Goal: Task Accomplishment & Management: Manage account settings

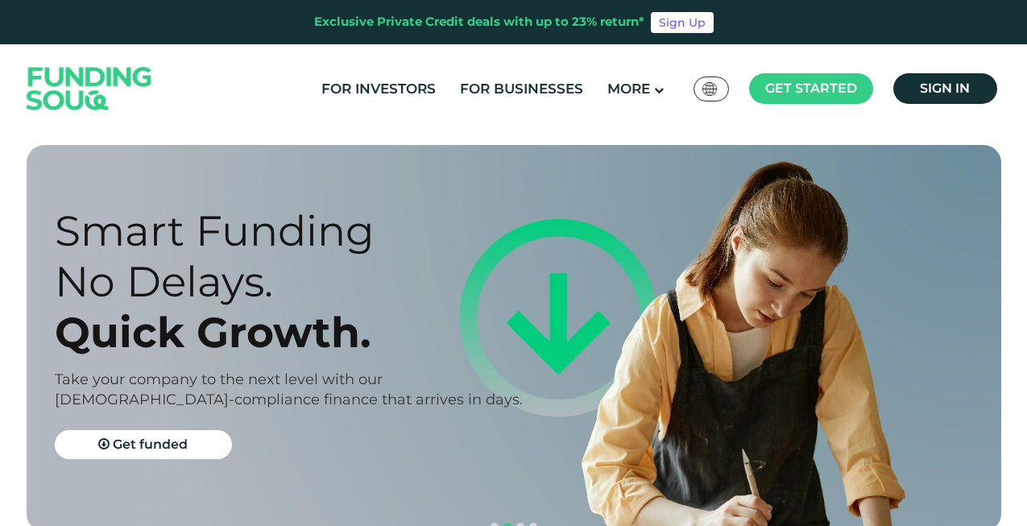
click at [949, 86] on span "Sign in" at bounding box center [945, 88] width 50 height 15
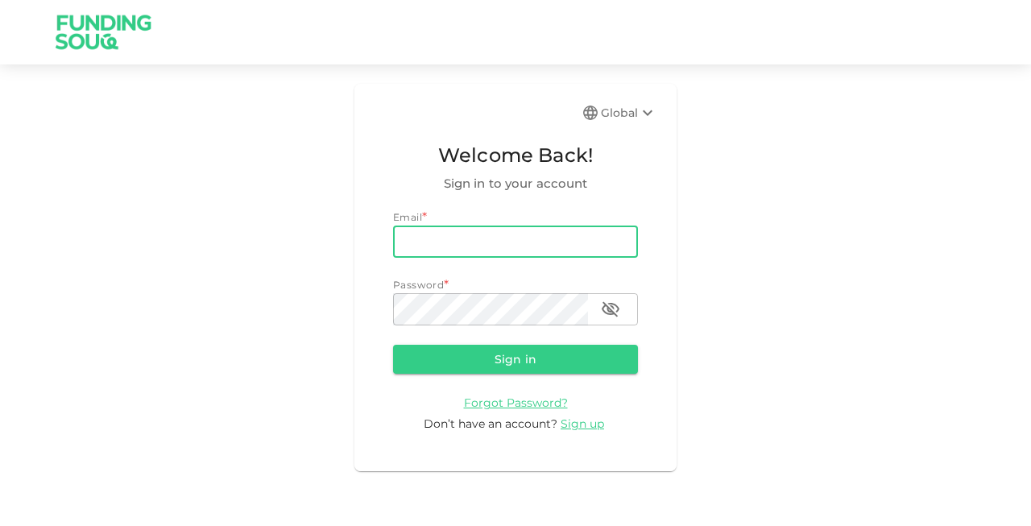
type input "salehlzeik@gmail.com"
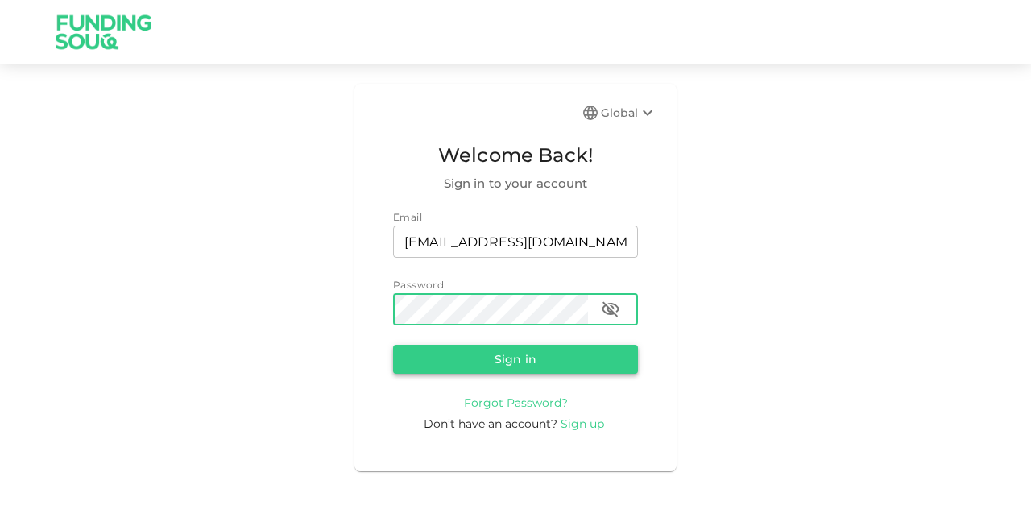
click at [495, 356] on button "Sign in" at bounding box center [515, 359] width 245 height 29
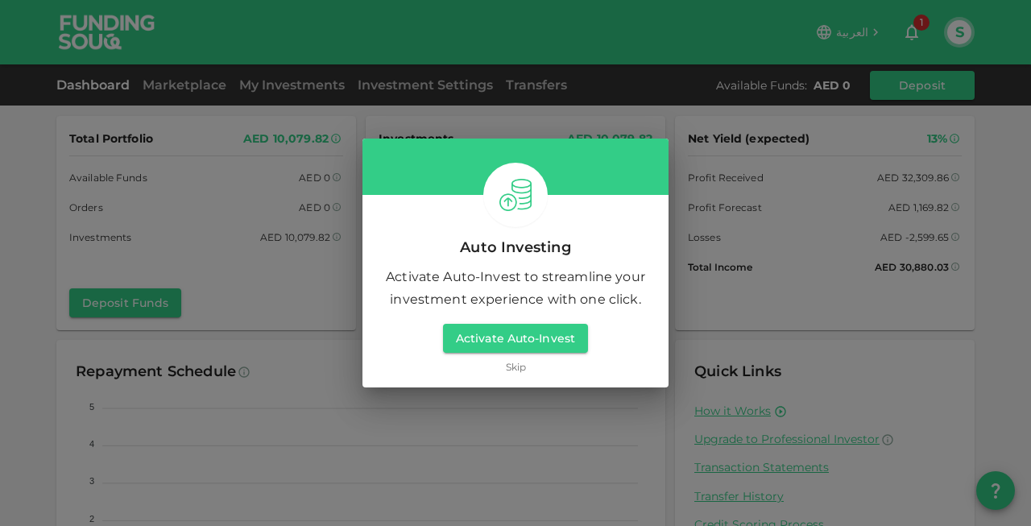
click at [512, 370] on link "Skip" at bounding box center [516, 366] width 20 height 15
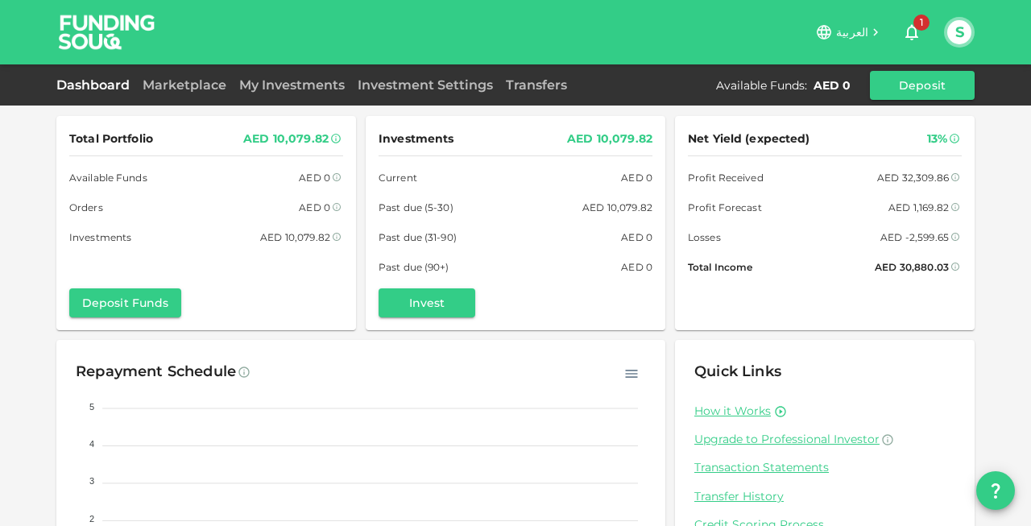
click at [905, 36] on icon "button" at bounding box center [911, 32] width 19 height 19
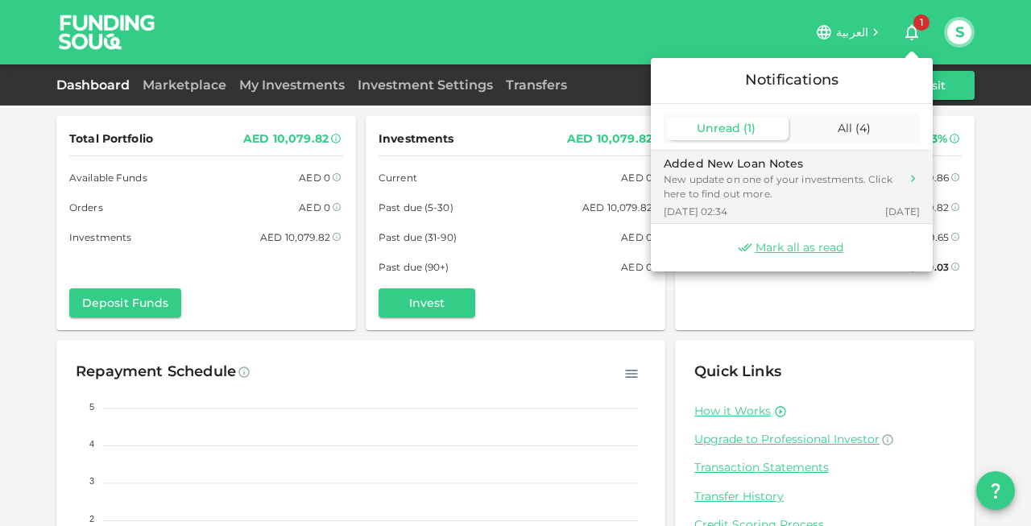
click at [812, 172] on div "New update on one of your investments. Click here to find out more." at bounding box center [782, 186] width 236 height 29
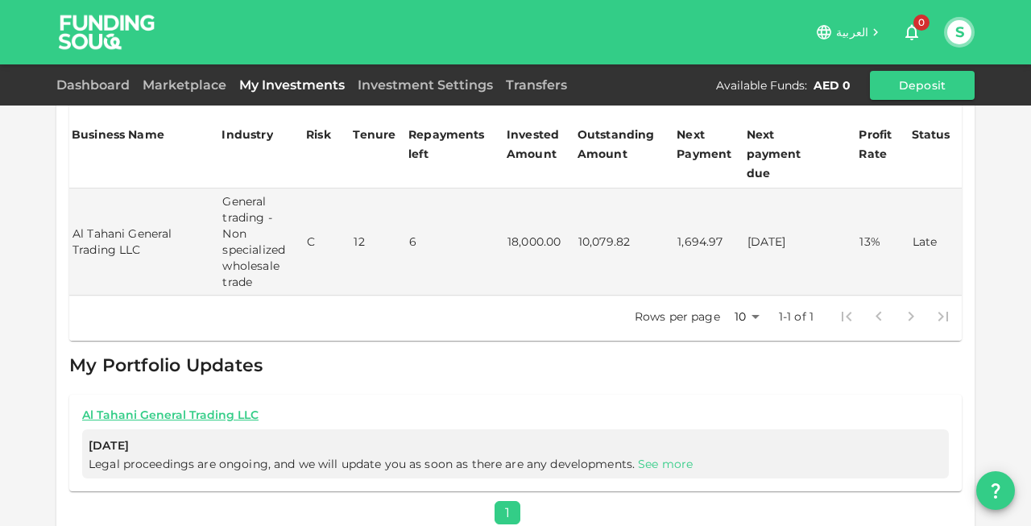
click at [657, 457] on link "See more" at bounding box center [665, 464] width 55 height 15
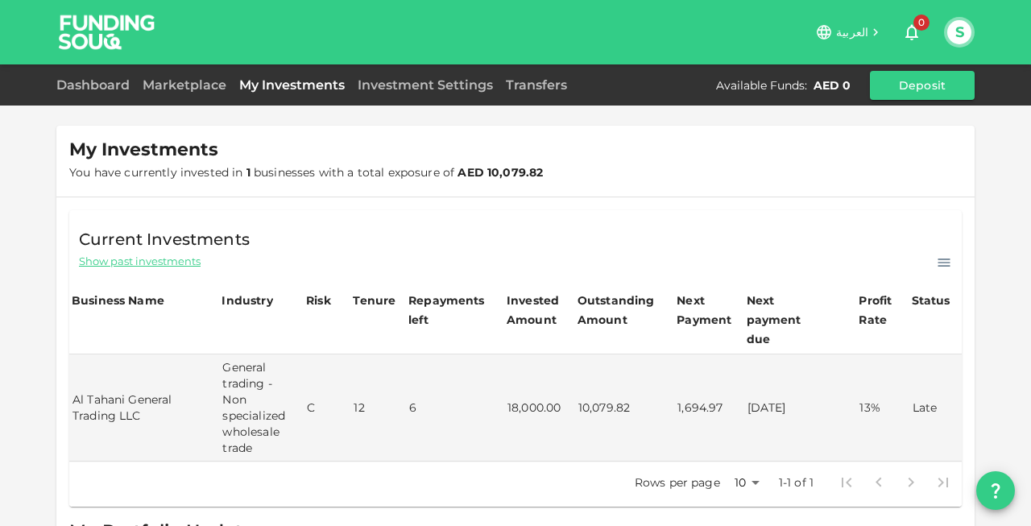
click at [956, 27] on button "S" at bounding box center [959, 32] width 24 height 24
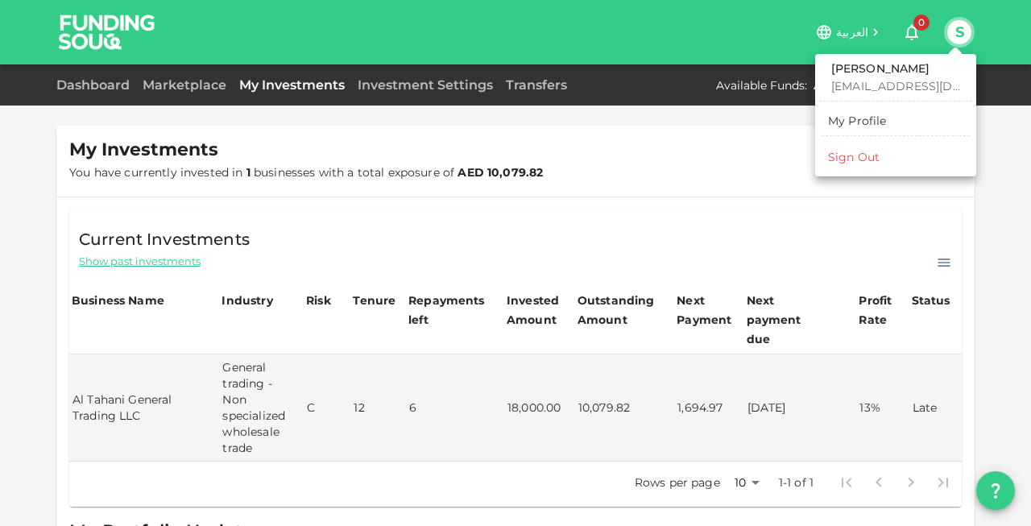
click at [861, 119] on div "My Profile" at bounding box center [857, 121] width 59 height 16
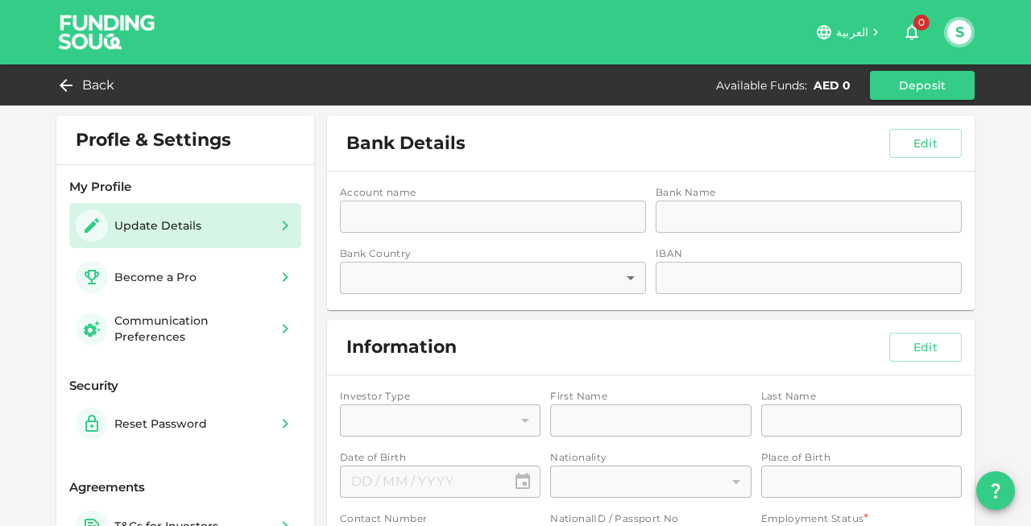
type input "1"
type input "Saleh"
type input "Lzeik"
type input "⁦⁨12⁩ / ⁨08⁩ / ⁨1990⁩⁩"
type input "105"
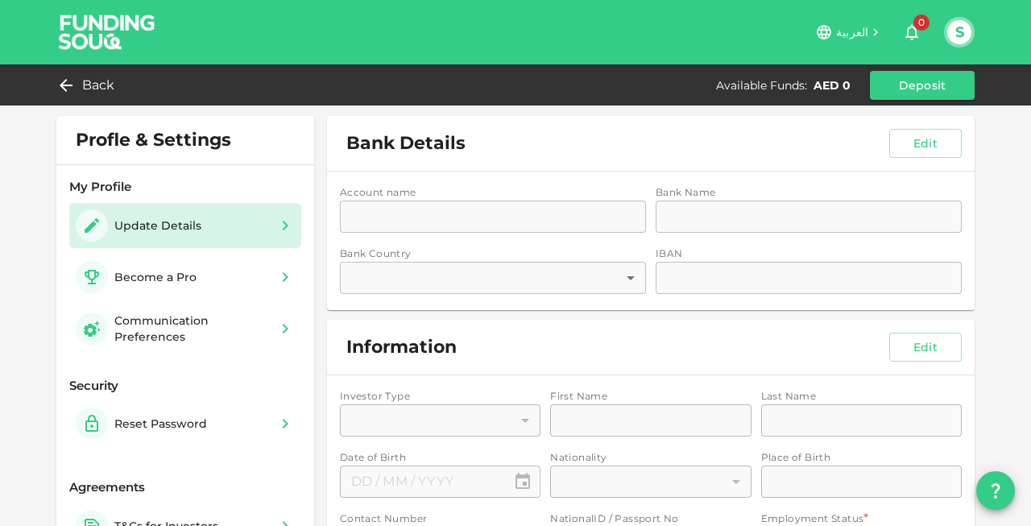
type input "El Khafji"
type input "LR1962247"
type input "1"
type input "Wafy"
type input "3"
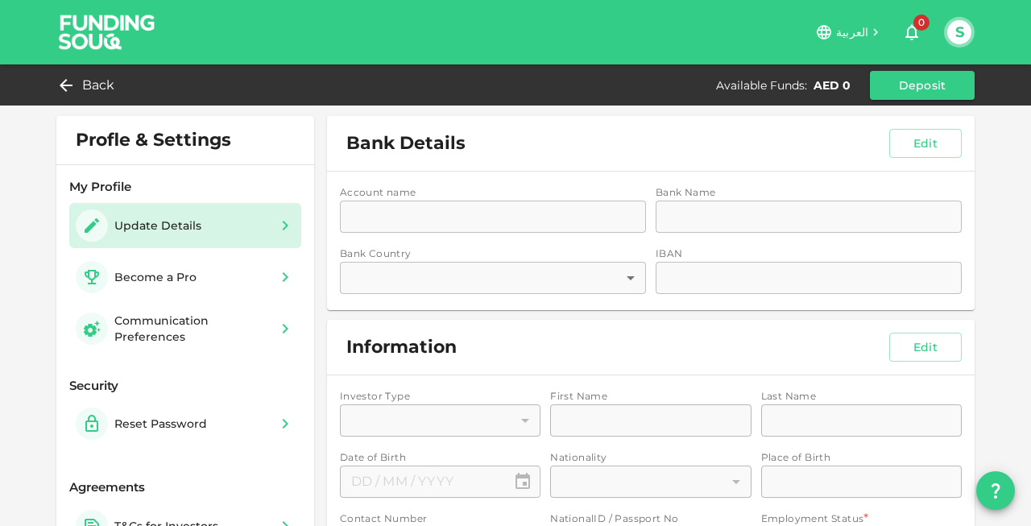
type input "Other"
type input "2"
type input "4"
type input "1"
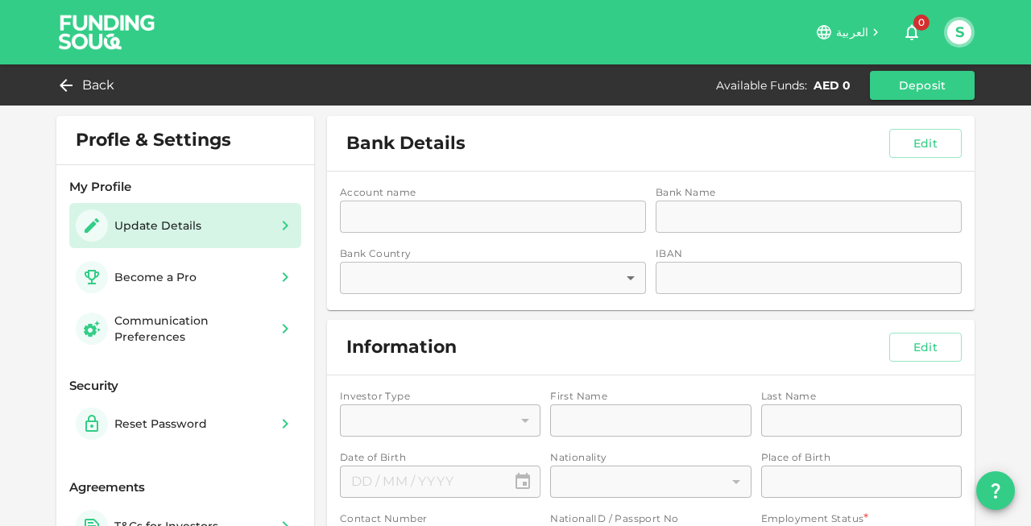
type input "Malga,7145"
type input "1"
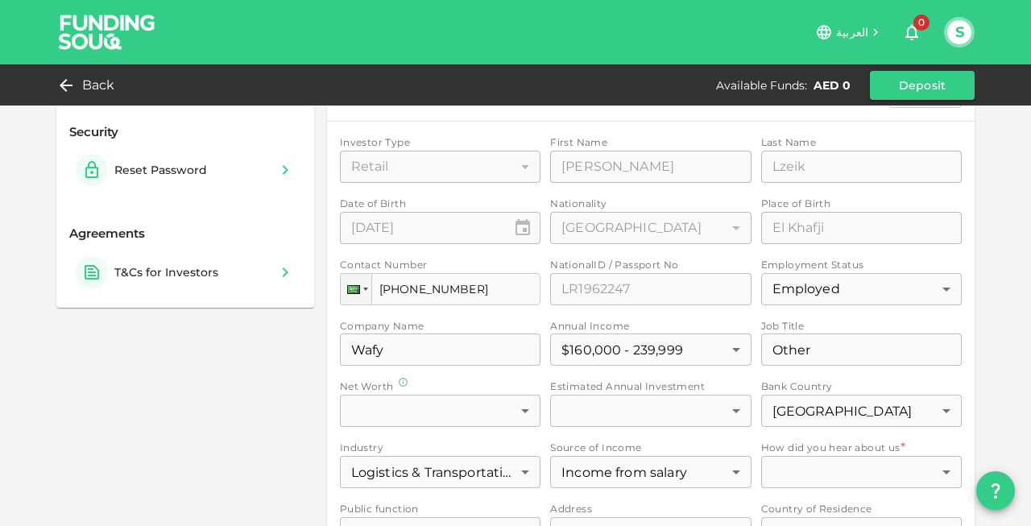
scroll to position [259, 0]
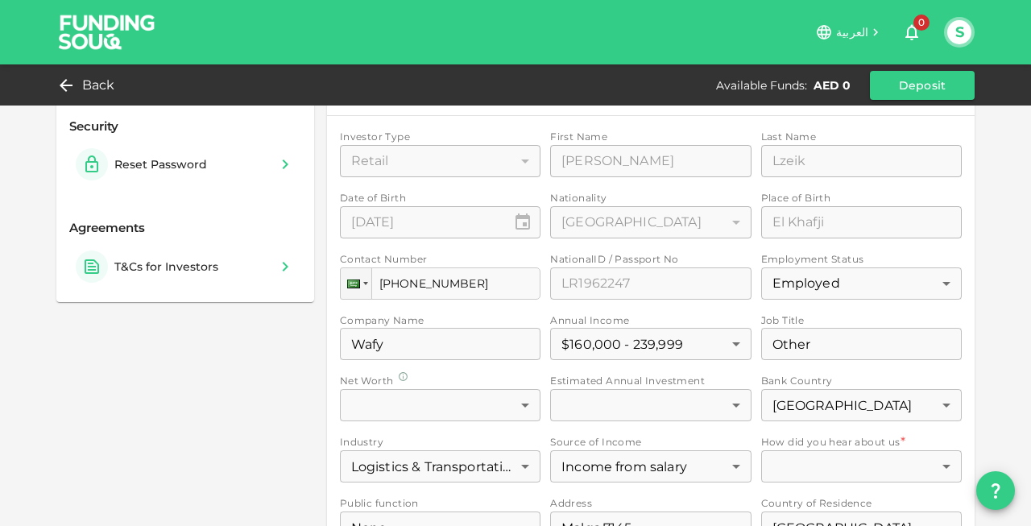
click at [359, 282] on div "Investor Type Retail 1 ​ First Name First Name Saleh First Name Last Name Last …" at bounding box center [651, 368] width 622 height 479
click at [364, 280] on div "Investor Type Retail 1 ​ First Name First Name Saleh First Name Last Name Last …" at bounding box center [651, 368] width 622 height 479
click at [404, 278] on div "Investor Type Retail 1 ​ First Name First Name Saleh First Name Last Name Last …" at bounding box center [651, 368] width 622 height 479
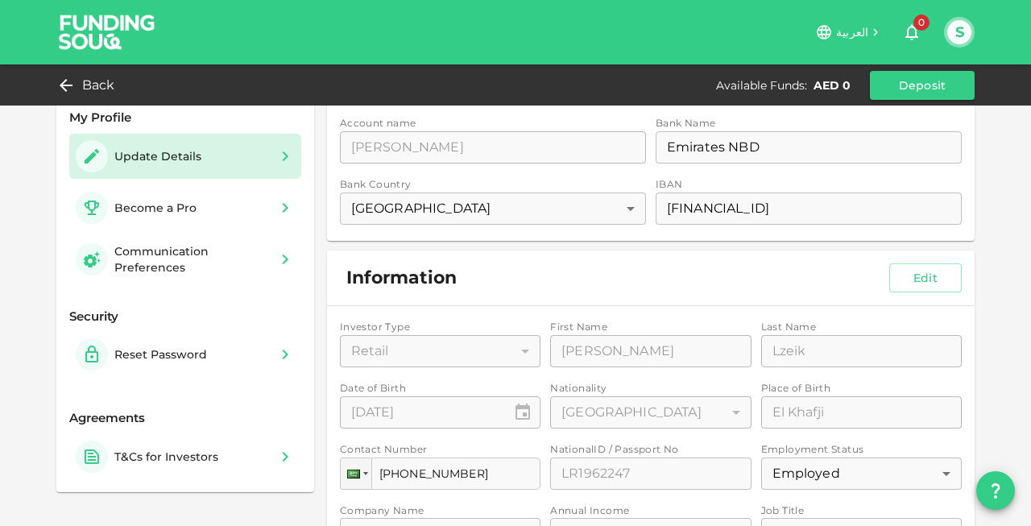
scroll to position [84, 0]
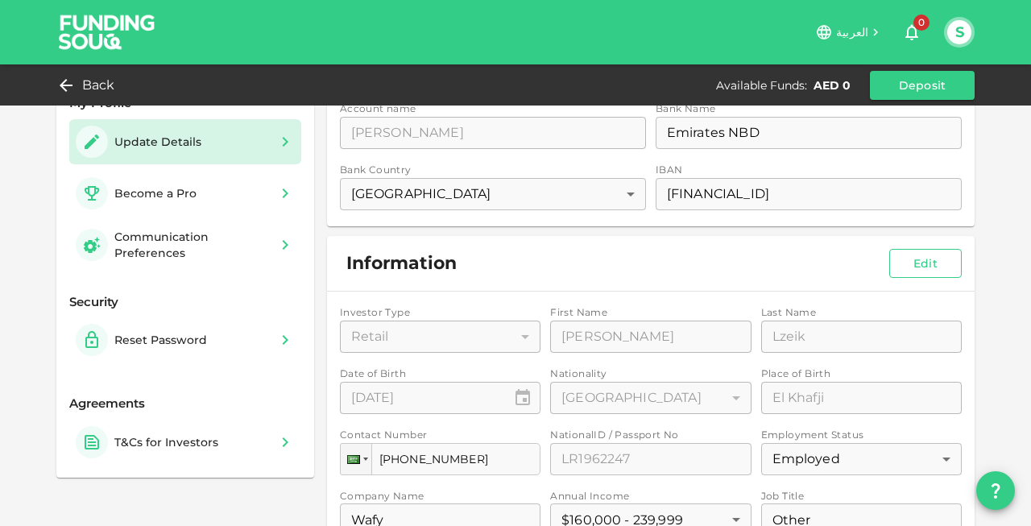
click at [922, 258] on button "Edit" at bounding box center [925, 263] width 73 height 29
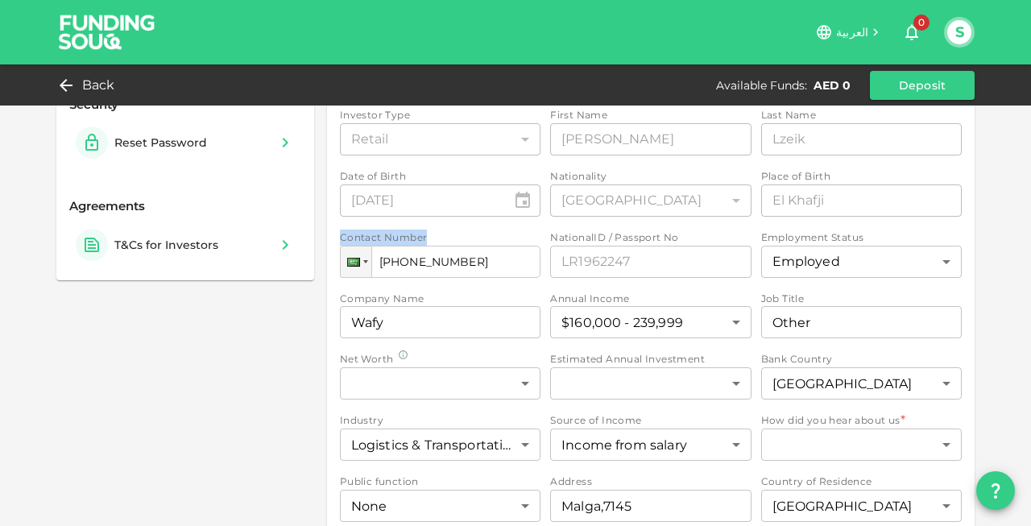
scroll to position [282, 0]
click at [366, 259] on div at bounding box center [366, 260] width 5 height 3
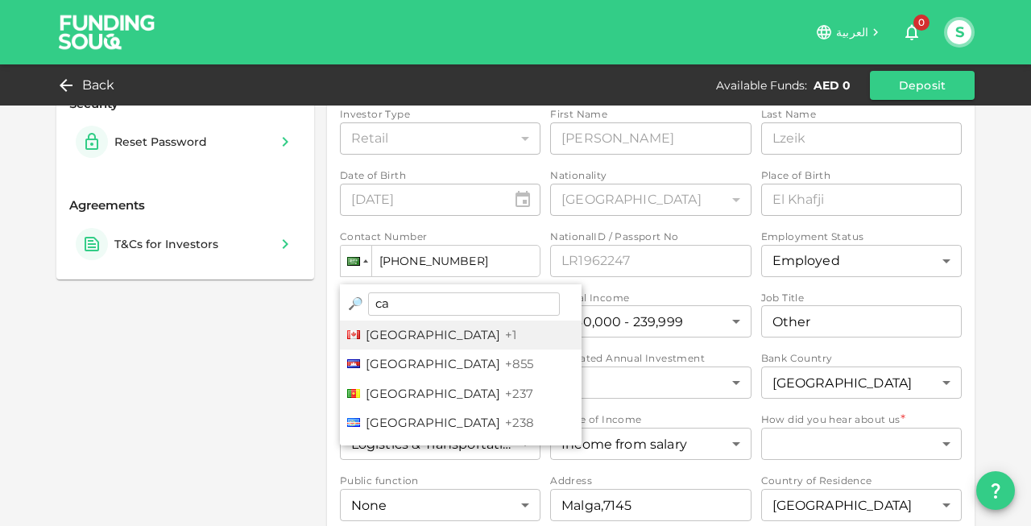
type input "can"
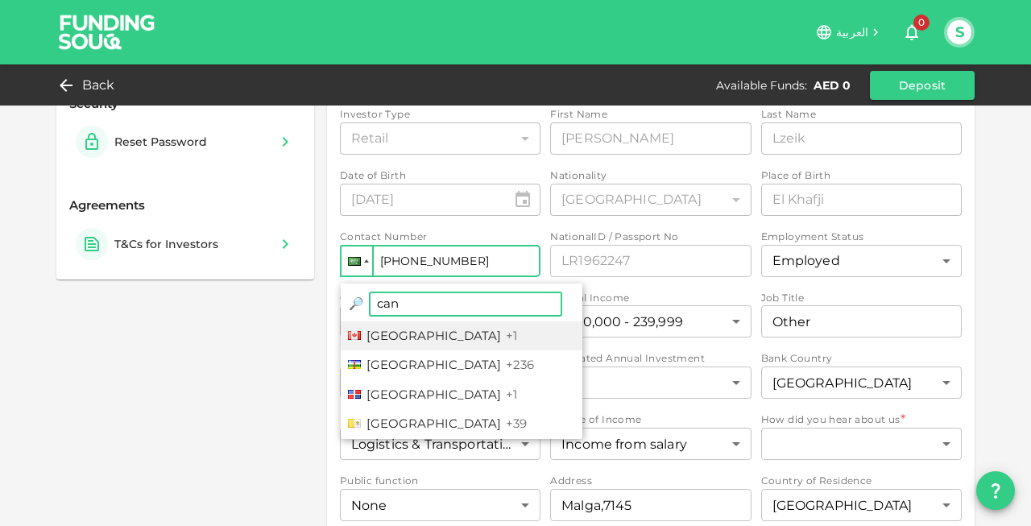
click at [506, 337] on span "+1" at bounding box center [511, 335] width 11 height 15
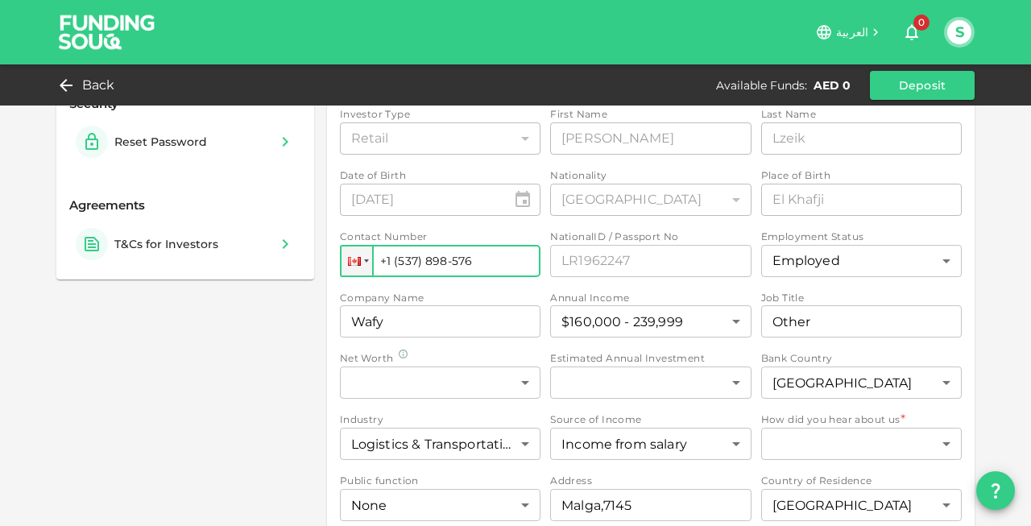
click at [432, 263] on input "+1 (537) 898-576" at bounding box center [440, 261] width 201 height 32
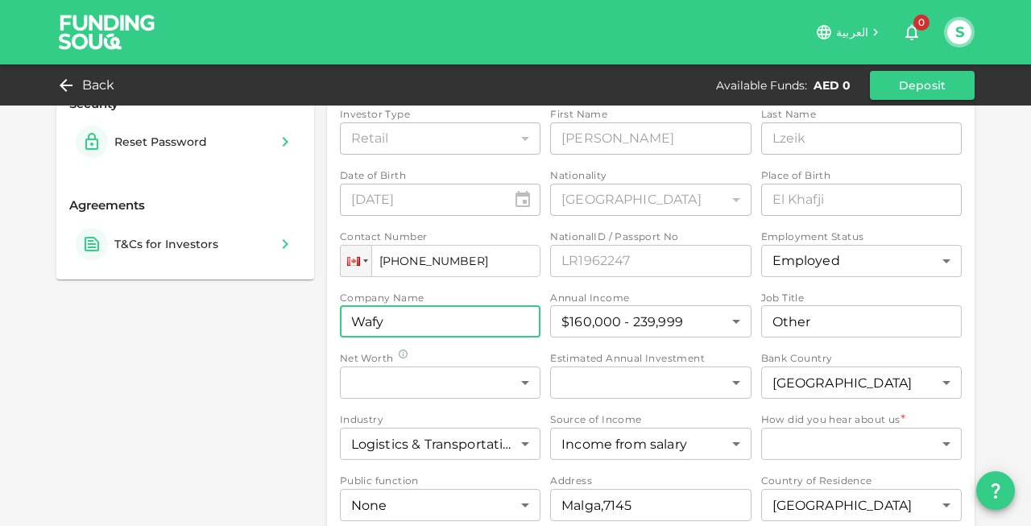
type input "+1 (437) 439-3124"
click at [430, 312] on input "Wafy" at bounding box center [440, 321] width 201 height 32
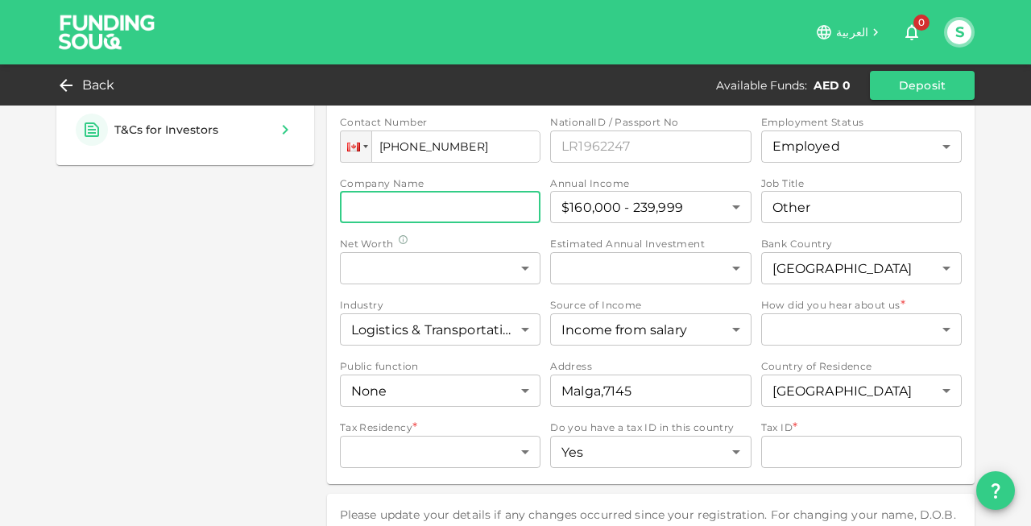
scroll to position [399, 0]
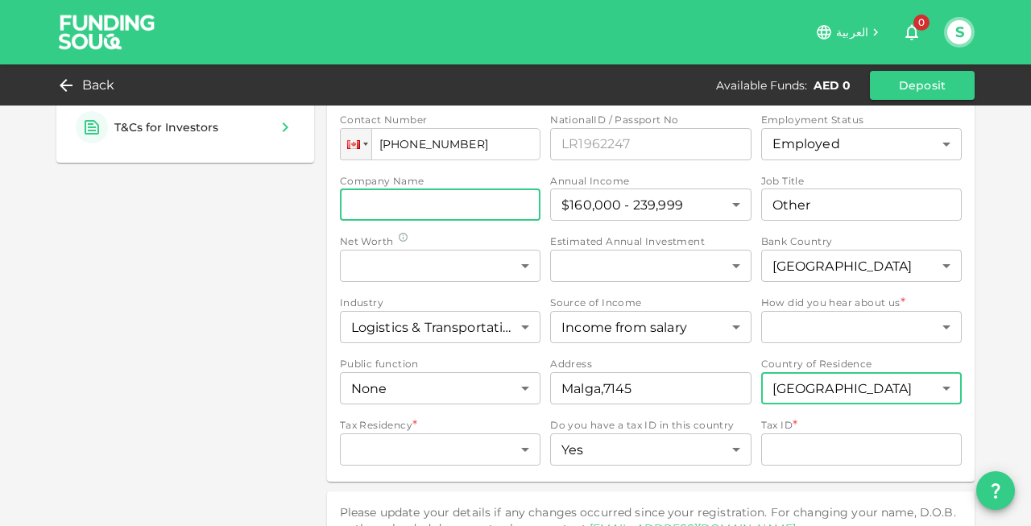
click at [810, 382] on body "العربية 0 S Back Available Funds : AED 0 Deposit Profle & Settings My Profile U…" at bounding box center [515, 263] width 1031 height 526
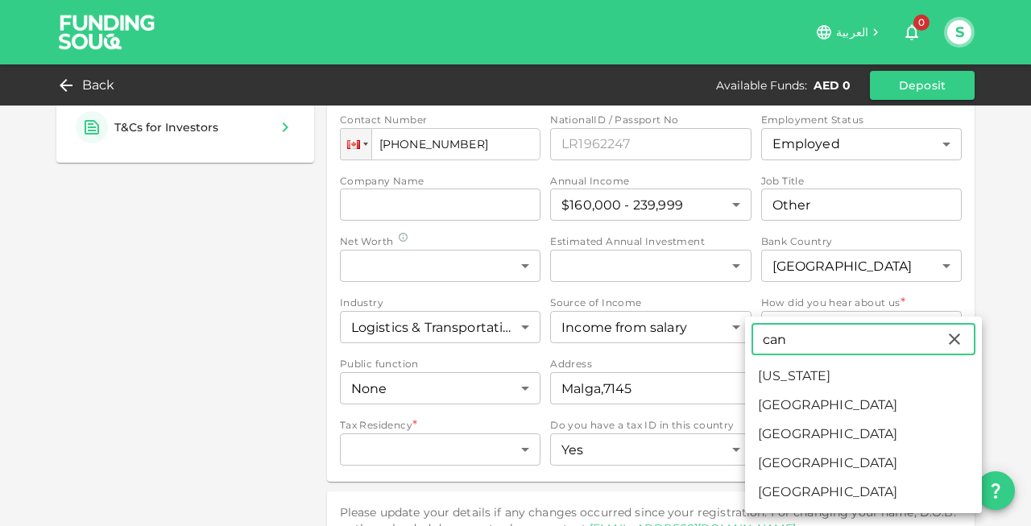
type input "can"
click at [994, 300] on div at bounding box center [515, 263] width 1031 height 526
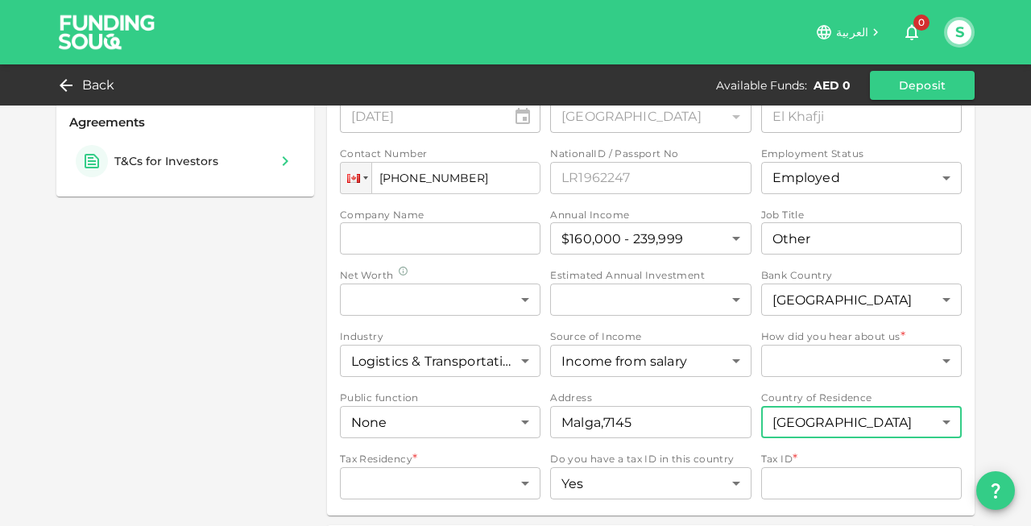
scroll to position [362, 0]
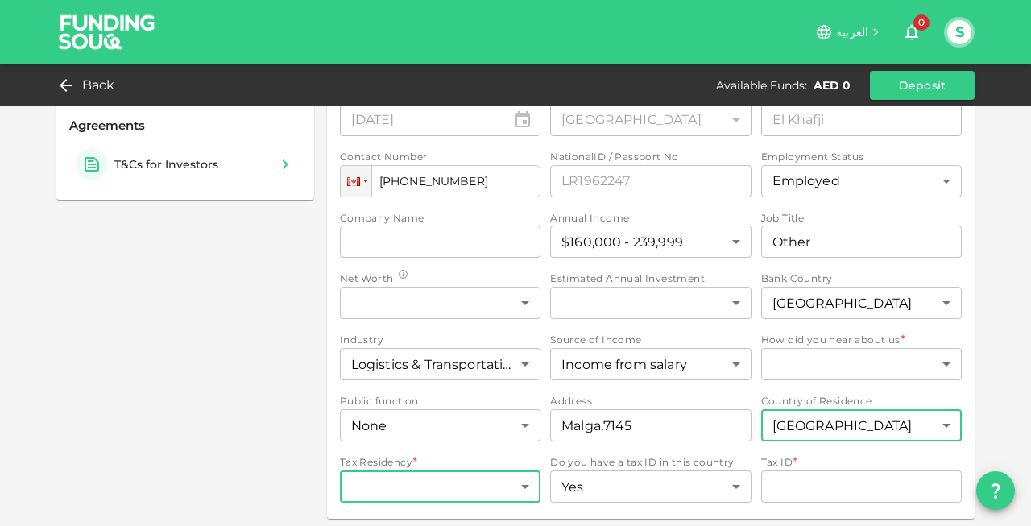
click at [523, 472] on body "العربية 0 S Back Available Funds : AED 0 Deposit Profle & Settings My Profile U…" at bounding box center [515, 263] width 1031 height 526
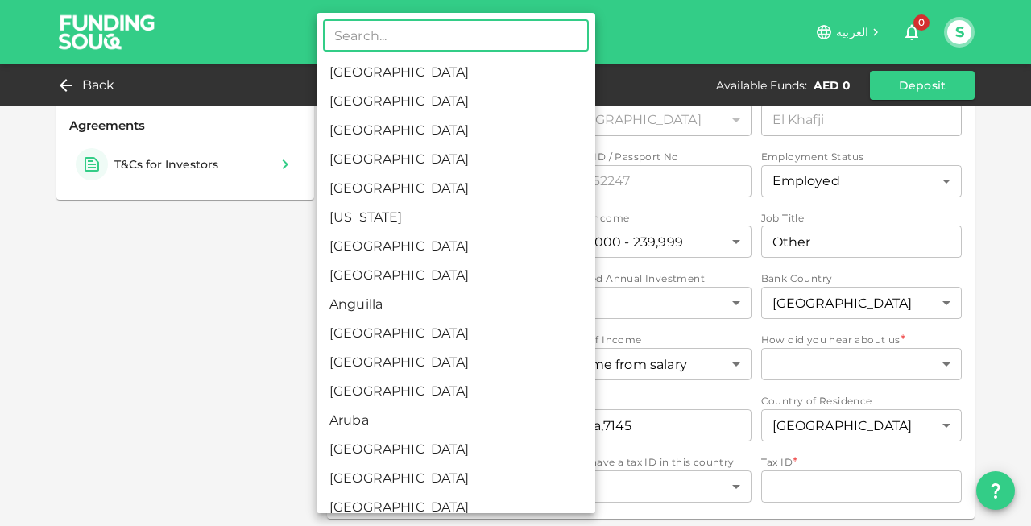
click at [257, 405] on div at bounding box center [515, 263] width 1031 height 526
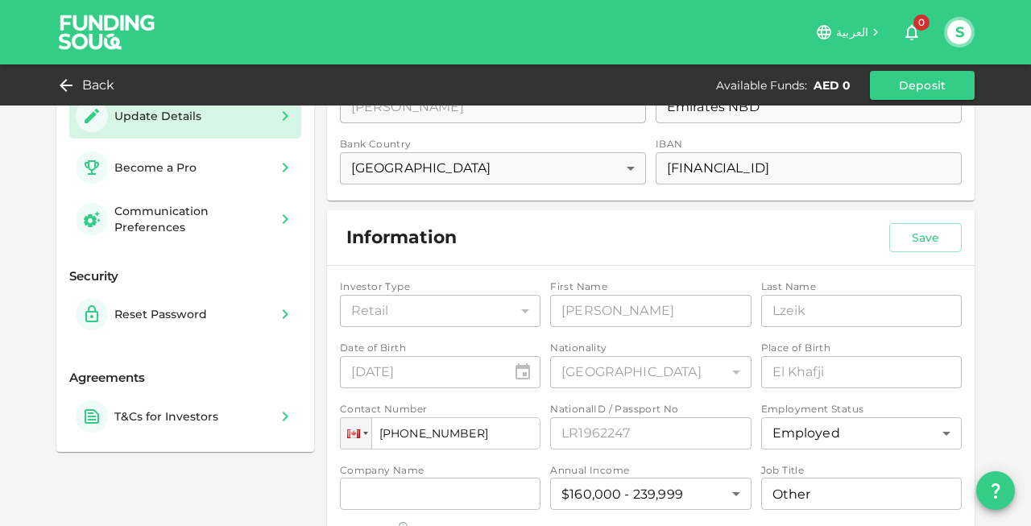
scroll to position [103, 0]
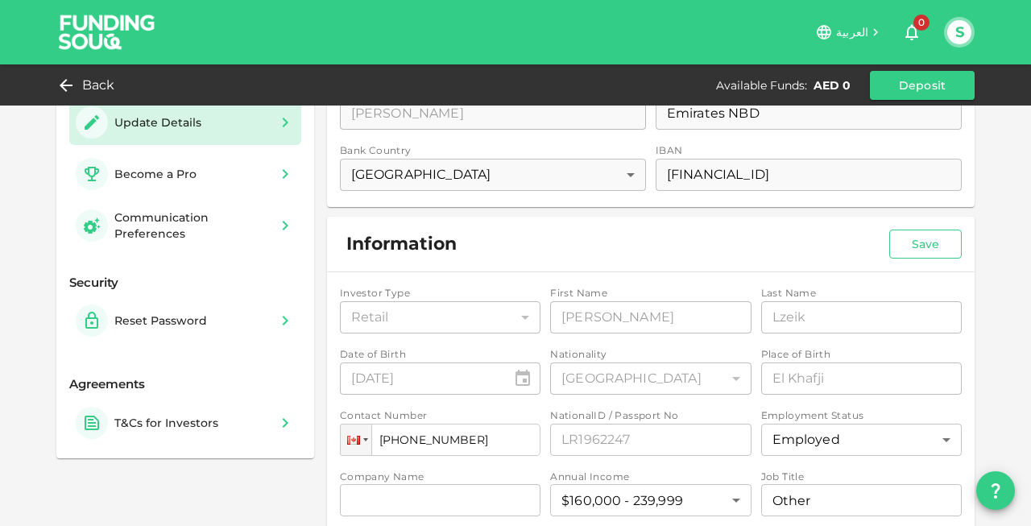
click at [901, 243] on button "Save" at bounding box center [925, 244] width 73 height 29
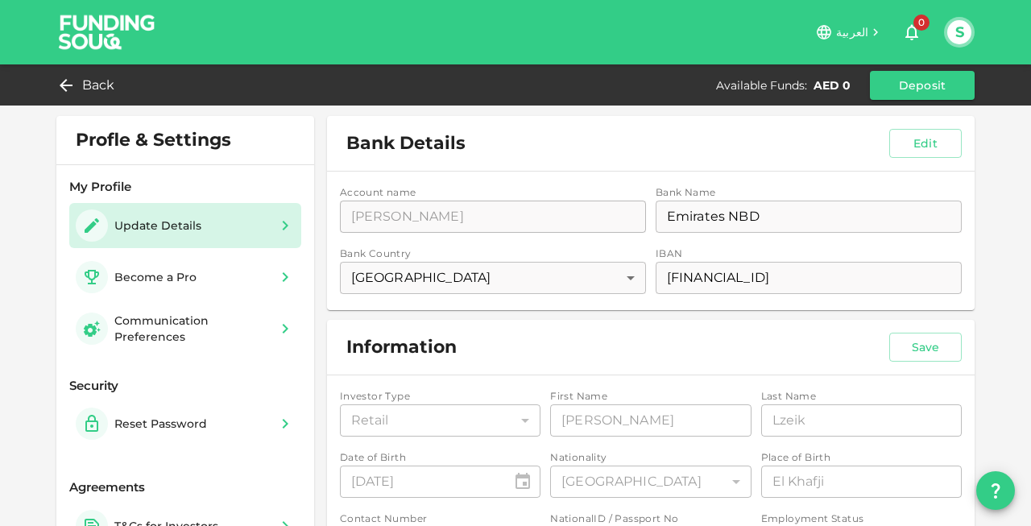
scroll to position [0, 0]
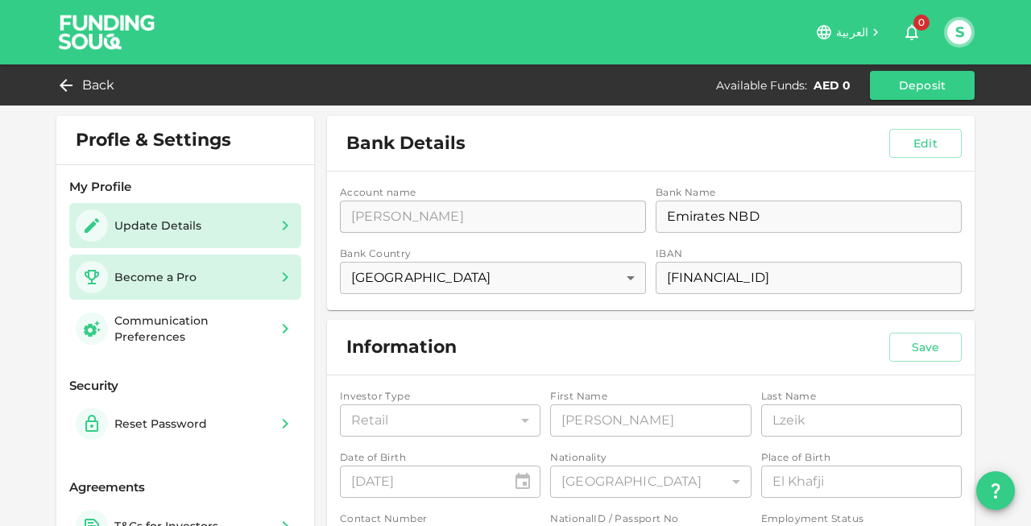
click at [248, 284] on div "Become a Pro" at bounding box center [185, 277] width 219 height 32
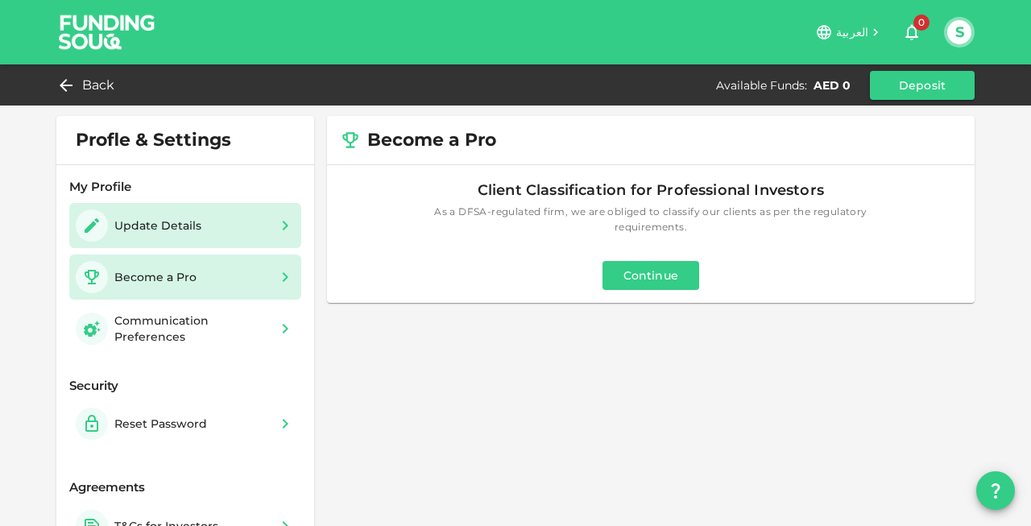
click at [245, 236] on div "Update Details" at bounding box center [185, 225] width 219 height 32
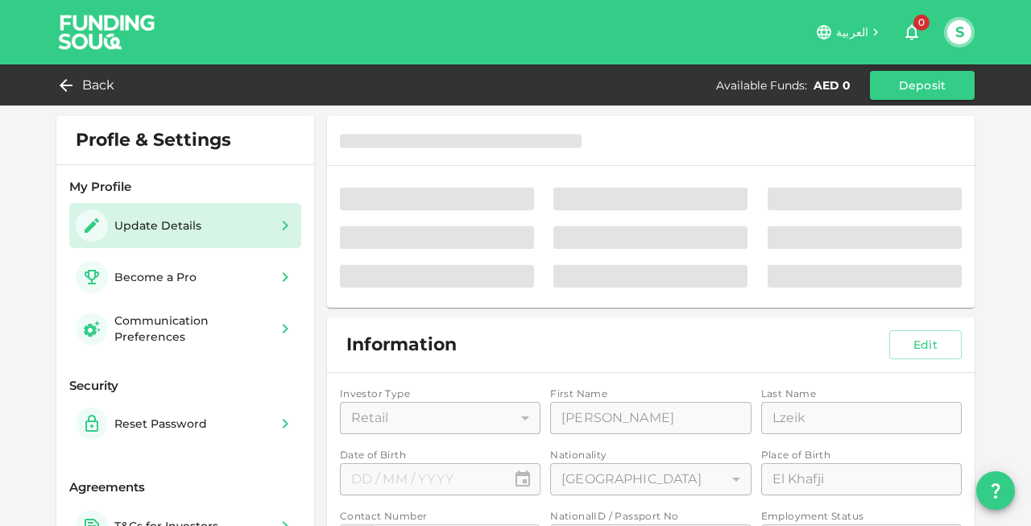
type input "⁦⁨12⁩ / ⁨08⁩ / ⁨1990⁩⁩"
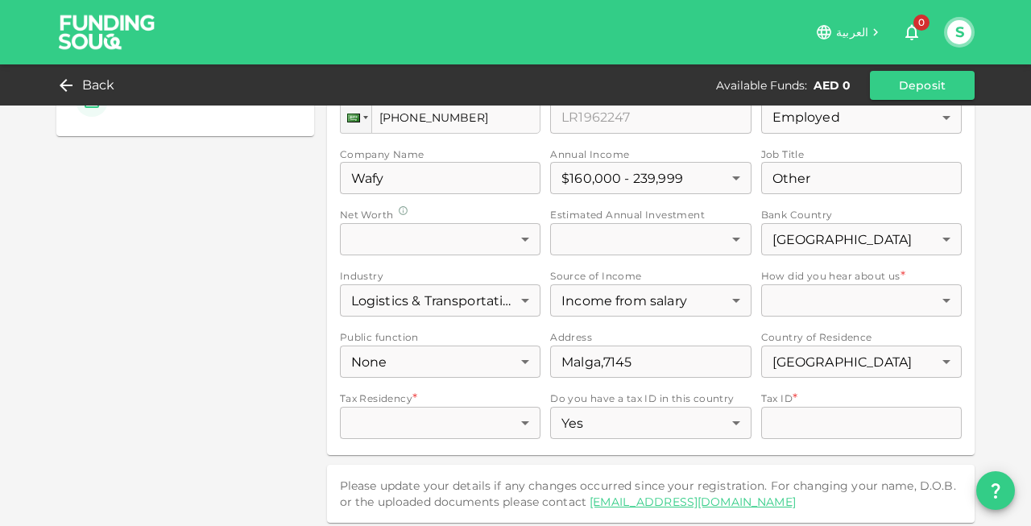
scroll to position [425, 0]
click at [580, 423] on div "Investor Type Retail 1 ​ First Name First Name Saleh First Name Last Name Last …" at bounding box center [651, 203] width 622 height 479
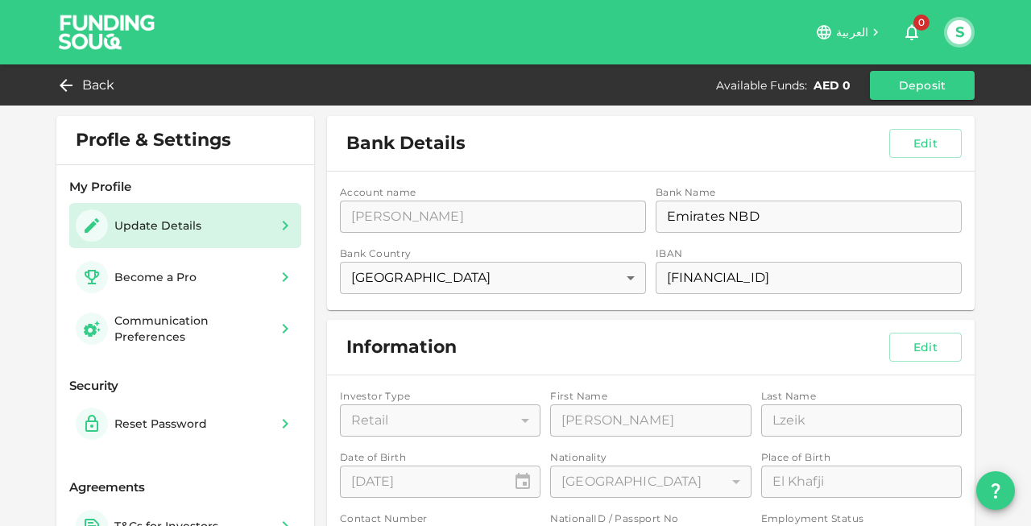
scroll to position [0, 0]
